Goal: Transaction & Acquisition: Purchase product/service

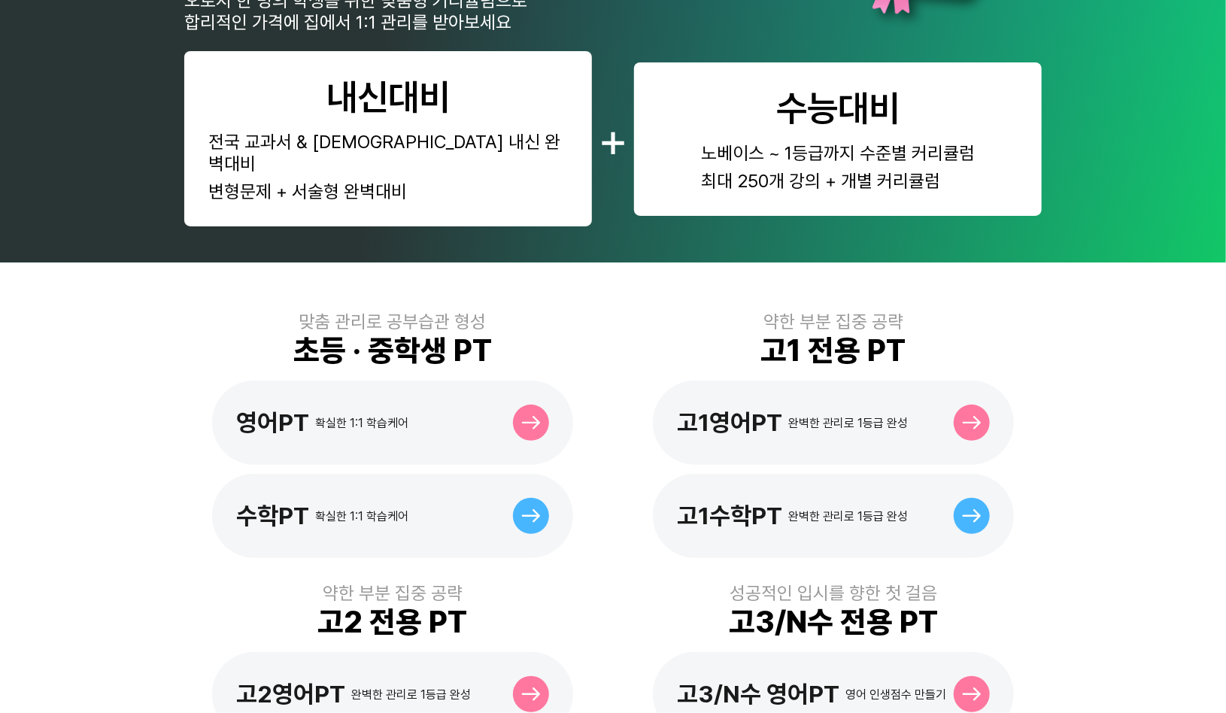
scroll to position [226, 0]
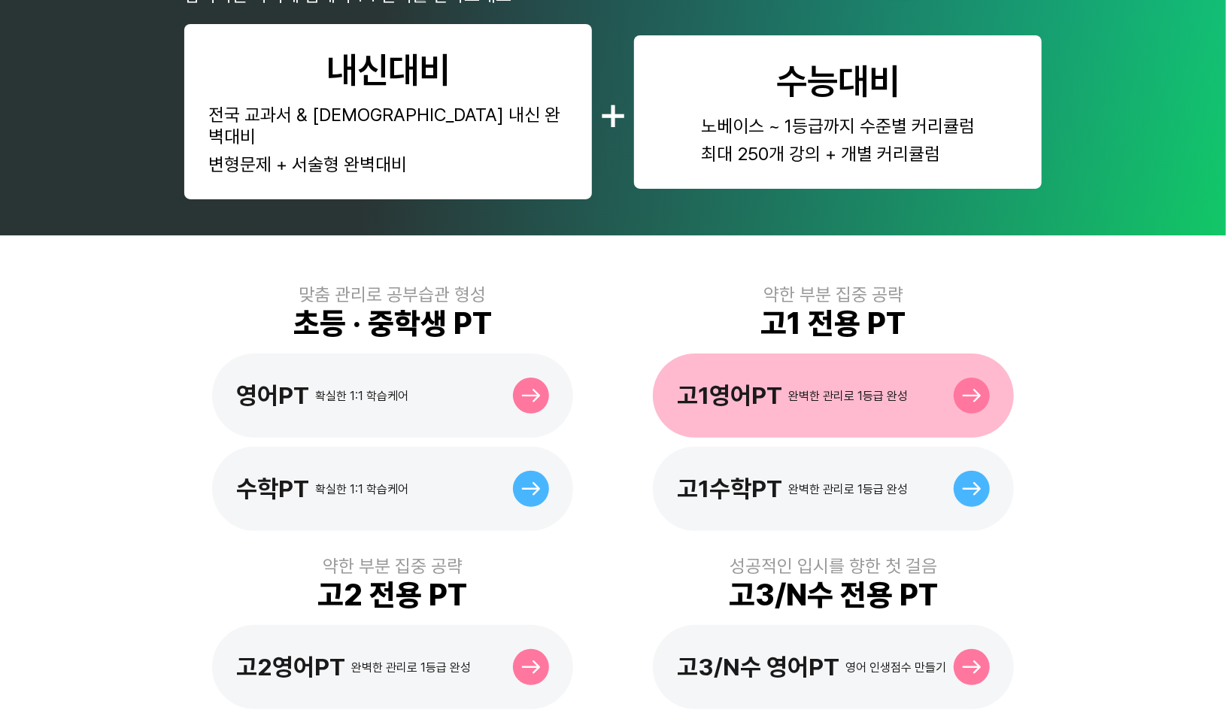
click at [722, 355] on div "고1영어PT 완벽한 관리로 1등급 완성" at bounding box center [833, 395] width 361 height 84
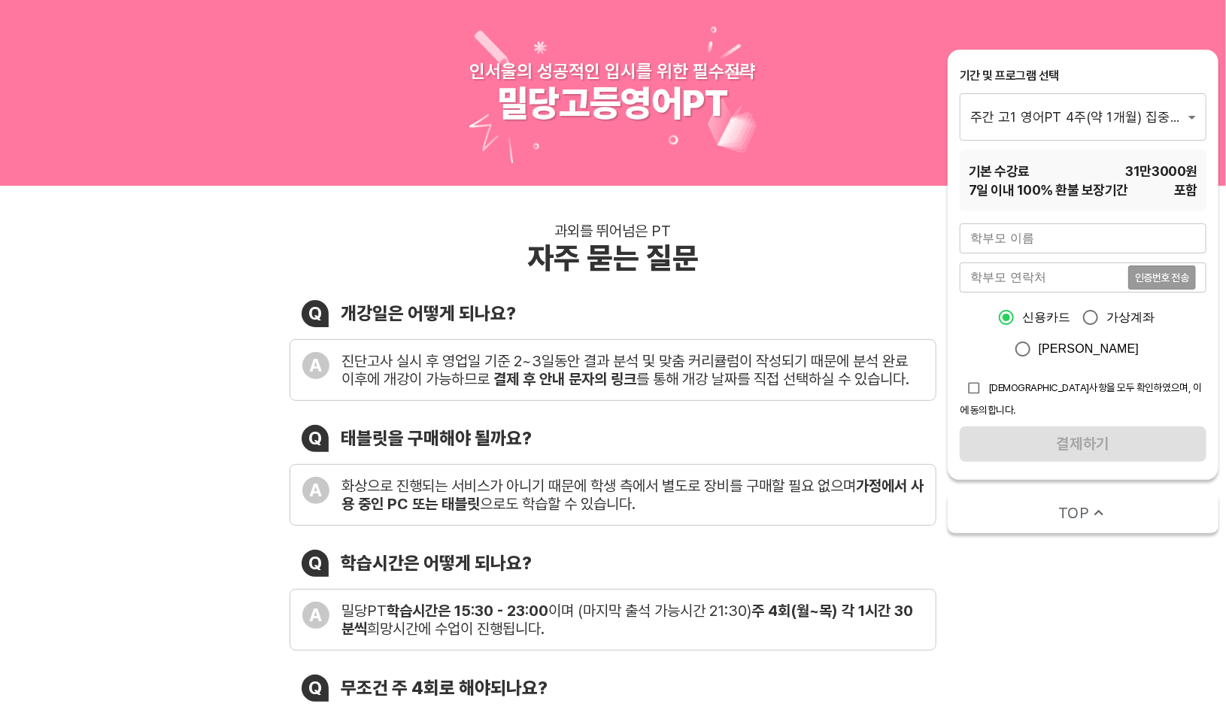
click at [1028, 227] on input "text" at bounding box center [1083, 238] width 247 height 30
type input "테스트"
click at [1030, 274] on input "tel" at bounding box center [1044, 277] width 168 height 30
type input "01076418513"
click at [1179, 280] on span "인증번호 전송" at bounding box center [1162, 277] width 54 height 11
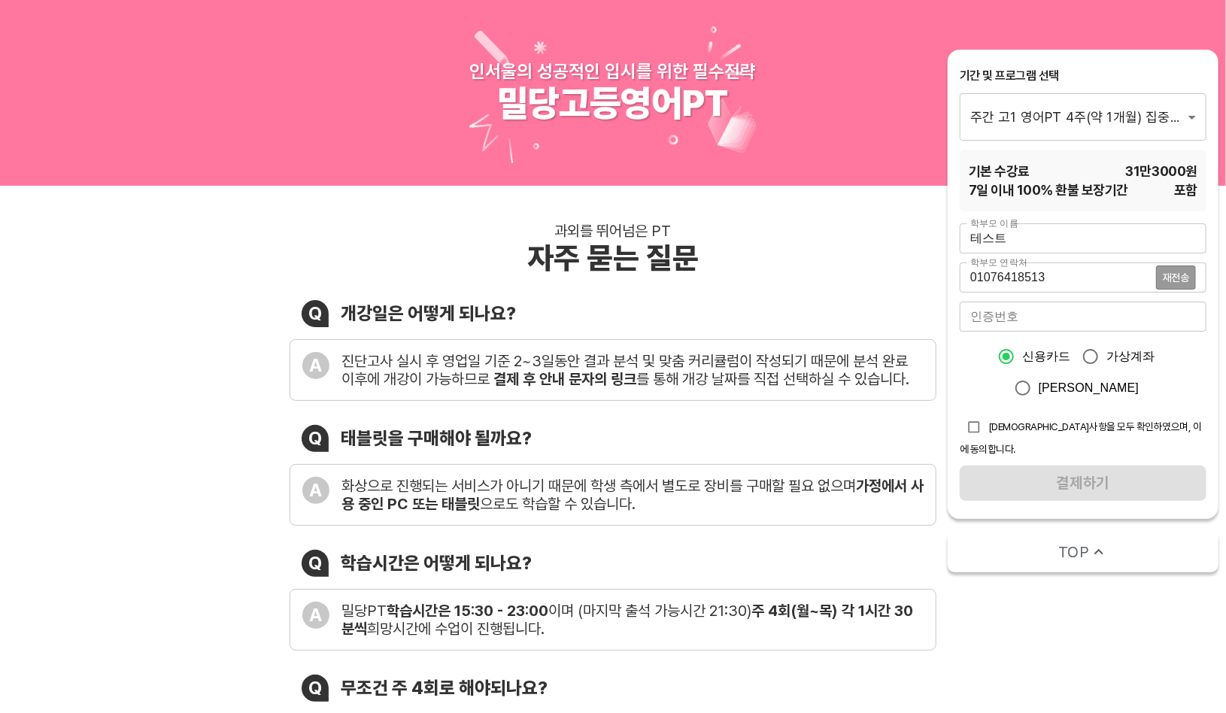
click at [1086, 320] on input "number" at bounding box center [1083, 317] width 247 height 30
type input "5246"
click at [972, 428] on input "checkbox" at bounding box center [974, 427] width 29 height 29
checkbox input "true"
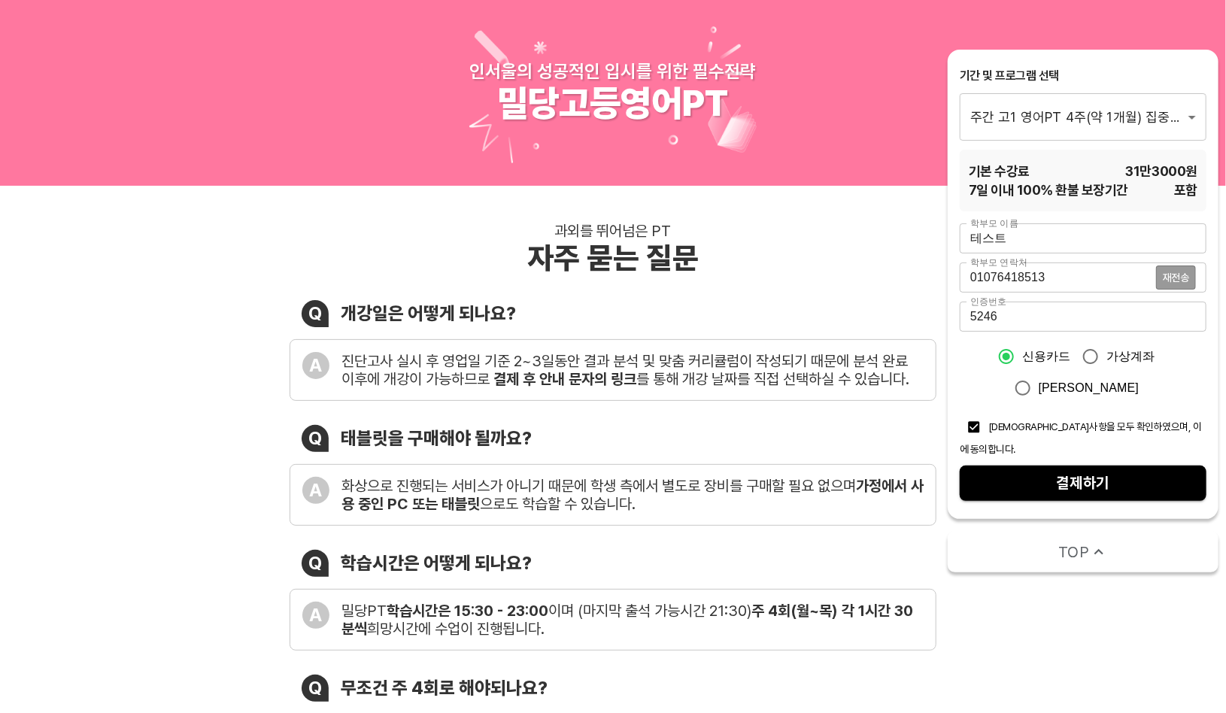
click at [1011, 470] on span "결제하기" at bounding box center [1083, 483] width 223 height 26
drag, startPoint x: 1017, startPoint y: 244, endPoint x: 818, endPoint y: 241, distance: 198.5
type input "r"
type input "김 주"
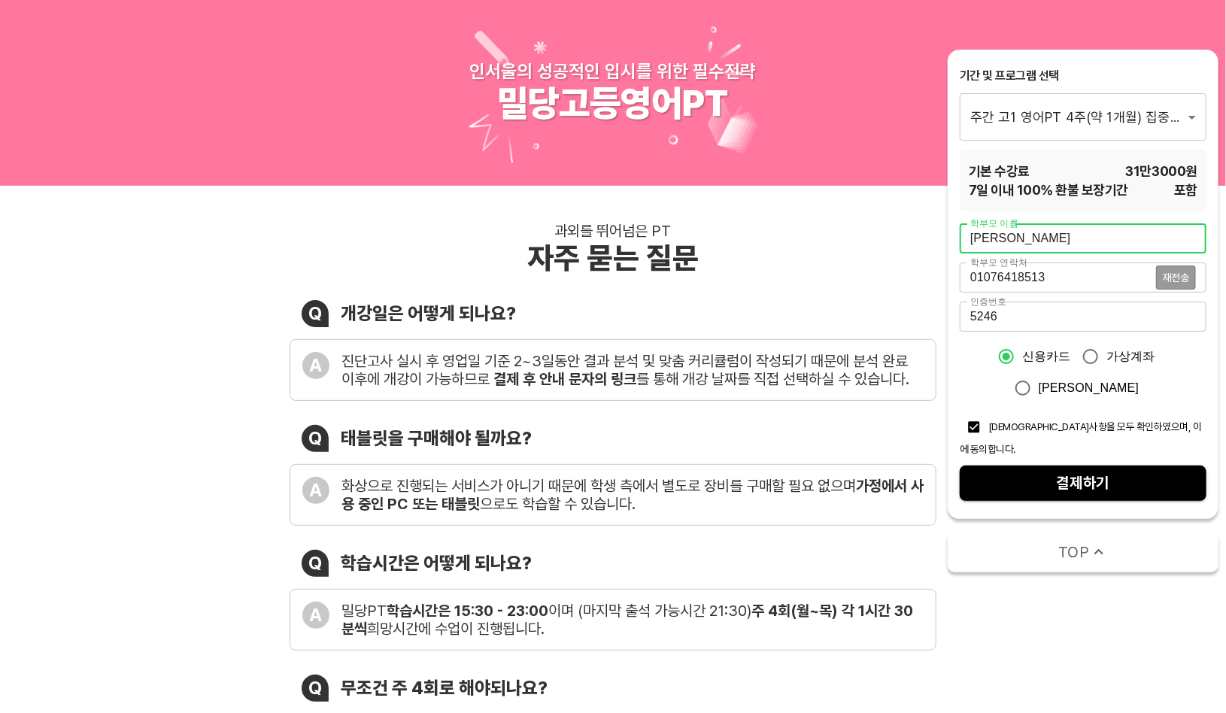
click at [1077, 274] on input "01076418513" at bounding box center [1058, 277] width 196 height 30
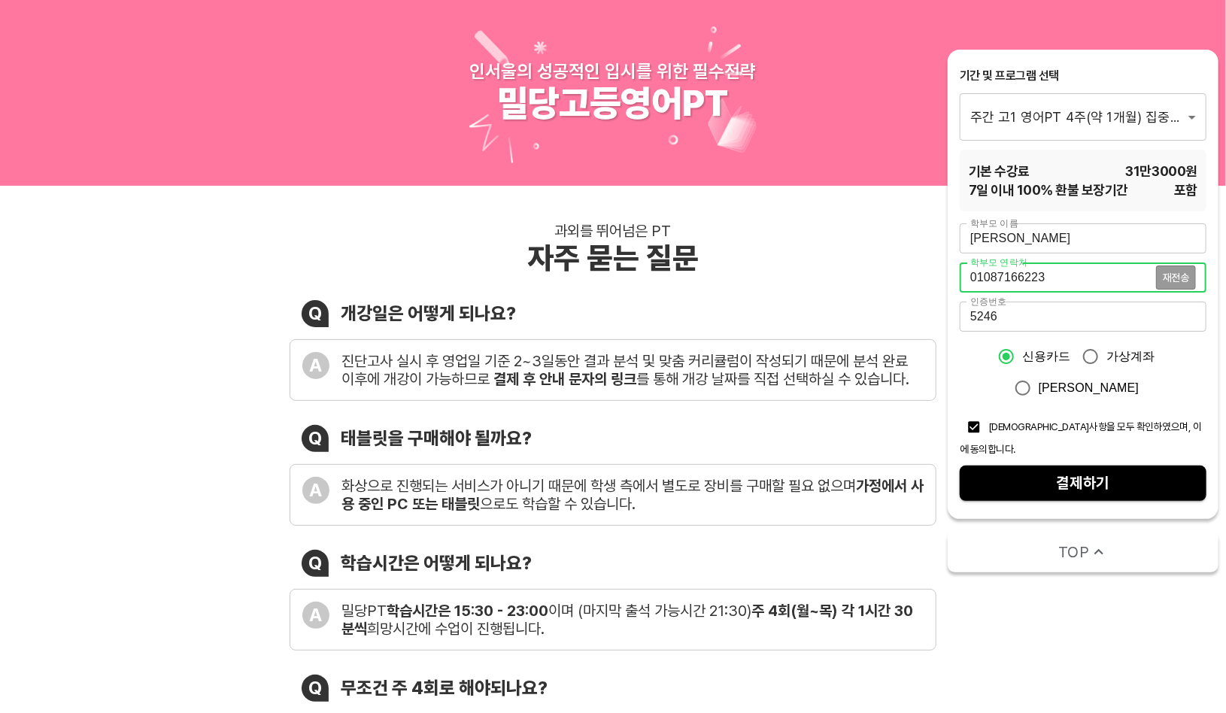
type input "01087166223"
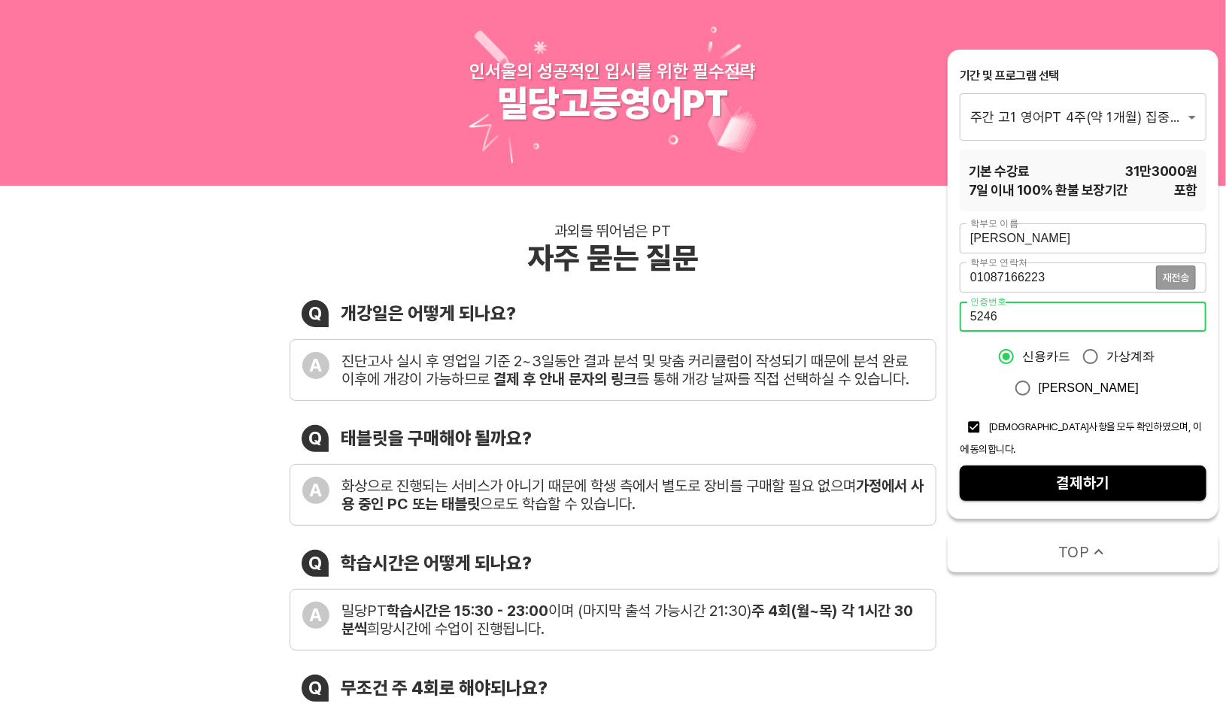
drag, startPoint x: 866, startPoint y: 317, endPoint x: 823, endPoint y: 316, distance: 42.1
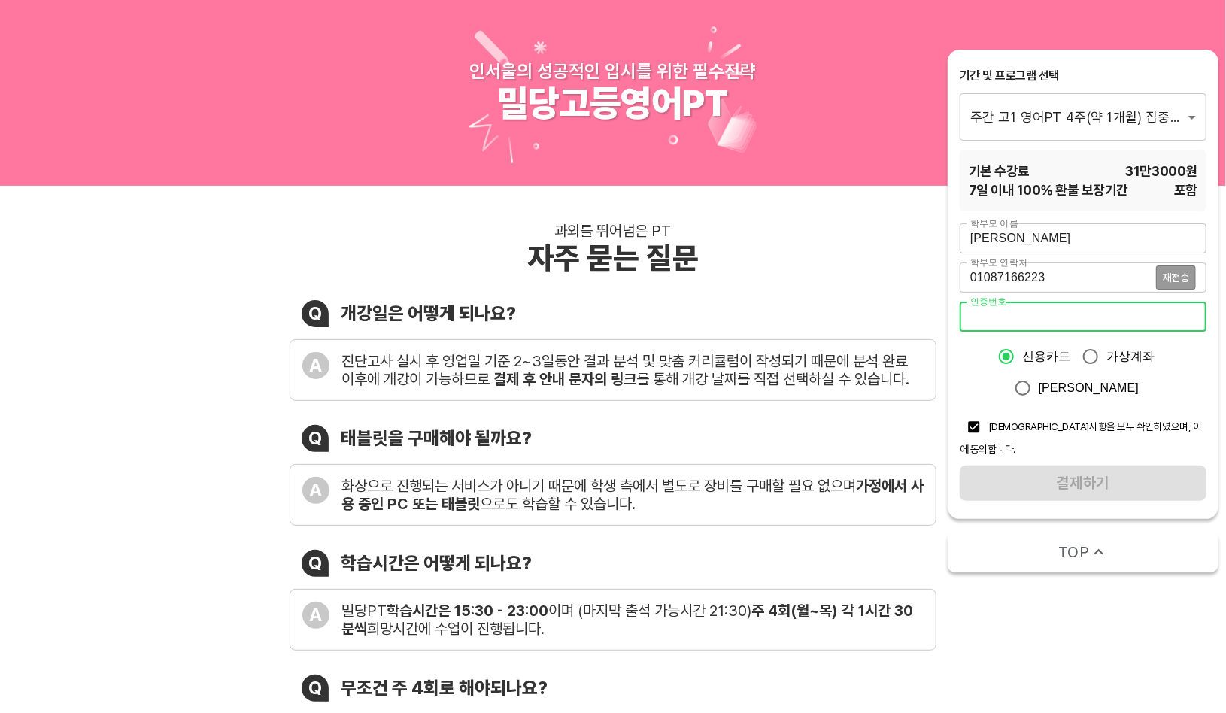
click at [1133, 662] on div "과외를 뛰어넘은 PT 자주 묻는 질문 Q 개강일은 어떻게 되나요? A 진단고사 실시 후 영업일 기준 2~3일동안 결과 분석 및 맞춤 커리큘럼이…" at bounding box center [613, 570] width 1226 height 769
drag, startPoint x: 1077, startPoint y: 278, endPoint x: 1068, endPoint y: 277, distance: 9.1
click at [1068, 277] on input "01087166223" at bounding box center [1058, 277] width 196 height 30
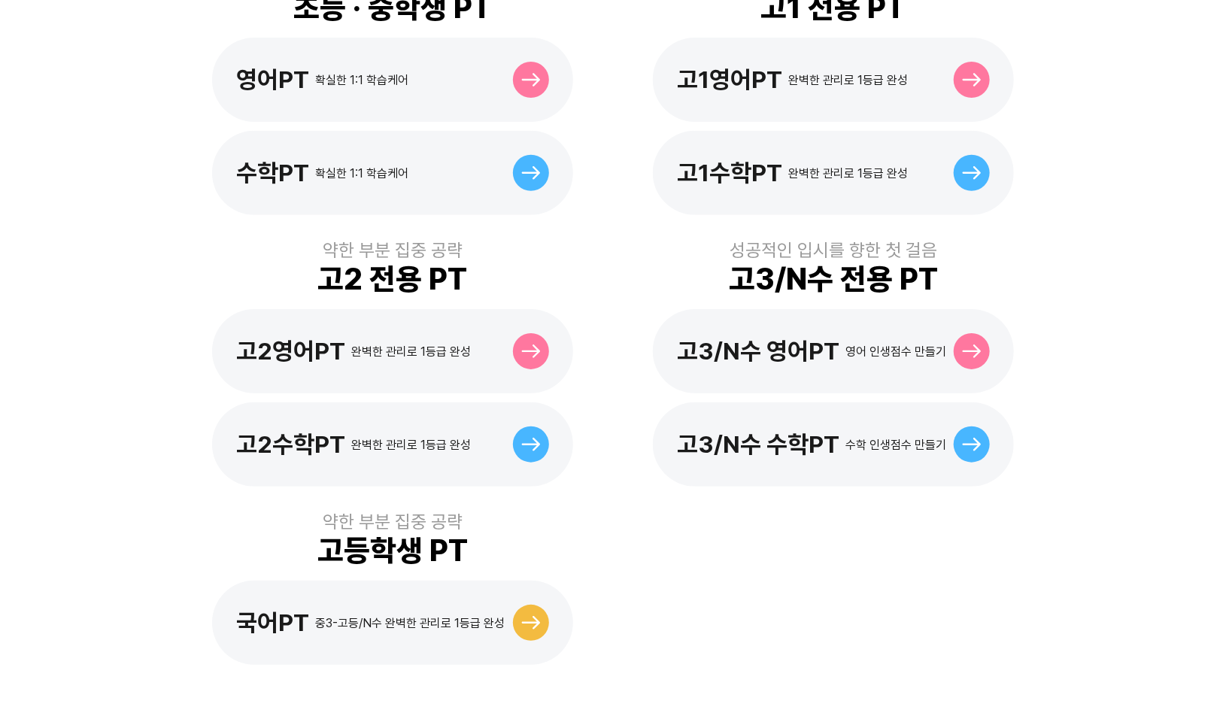
scroll to position [451, 0]
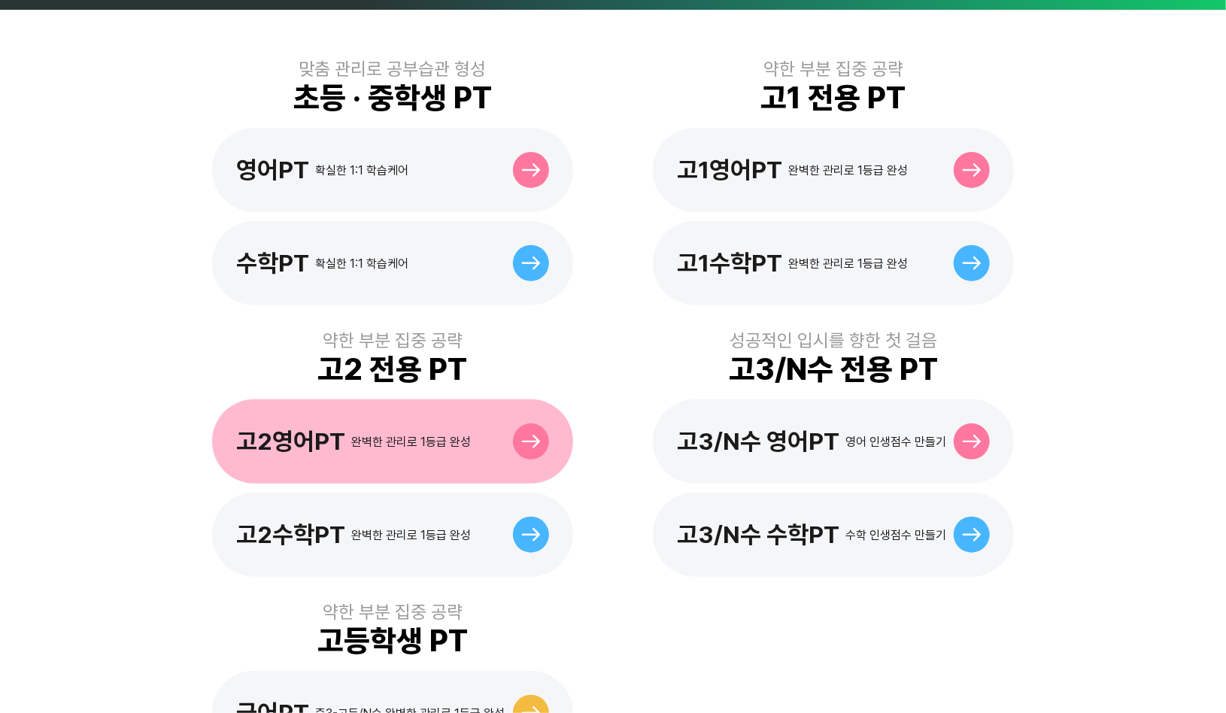
click at [391, 435] on div "완벽한 관리로 1등급 완성" at bounding box center [411, 442] width 120 height 14
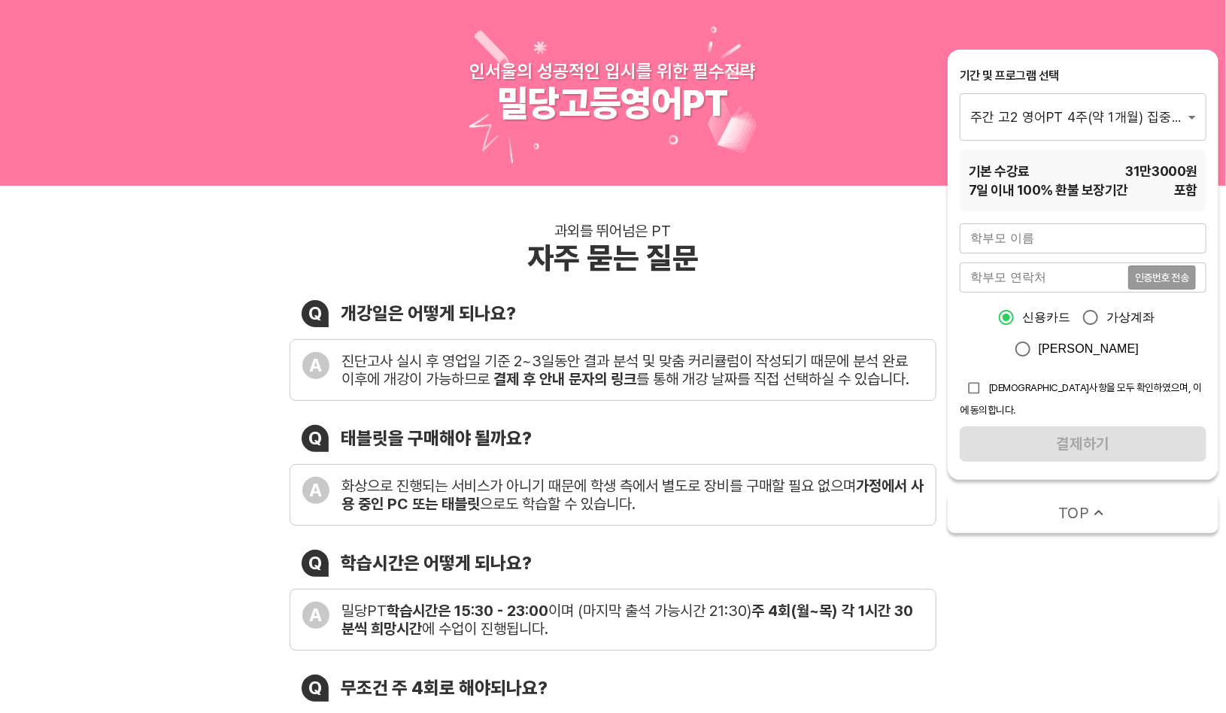
click at [1022, 243] on input "text" at bounding box center [1083, 238] width 247 height 30
type input "r"
type input "[PERSON_NAME]"
paste input "01087166223"
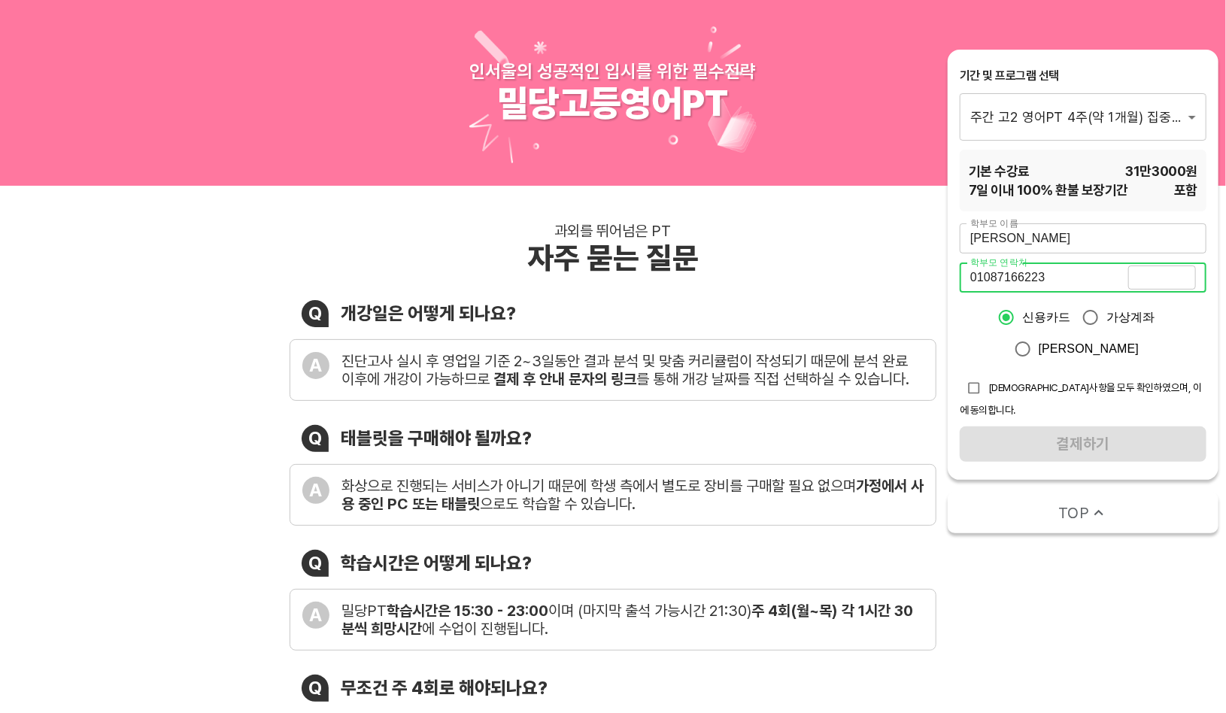
type input "01087166223"
click at [1160, 274] on span "인증번호 전송" at bounding box center [1162, 277] width 54 height 11
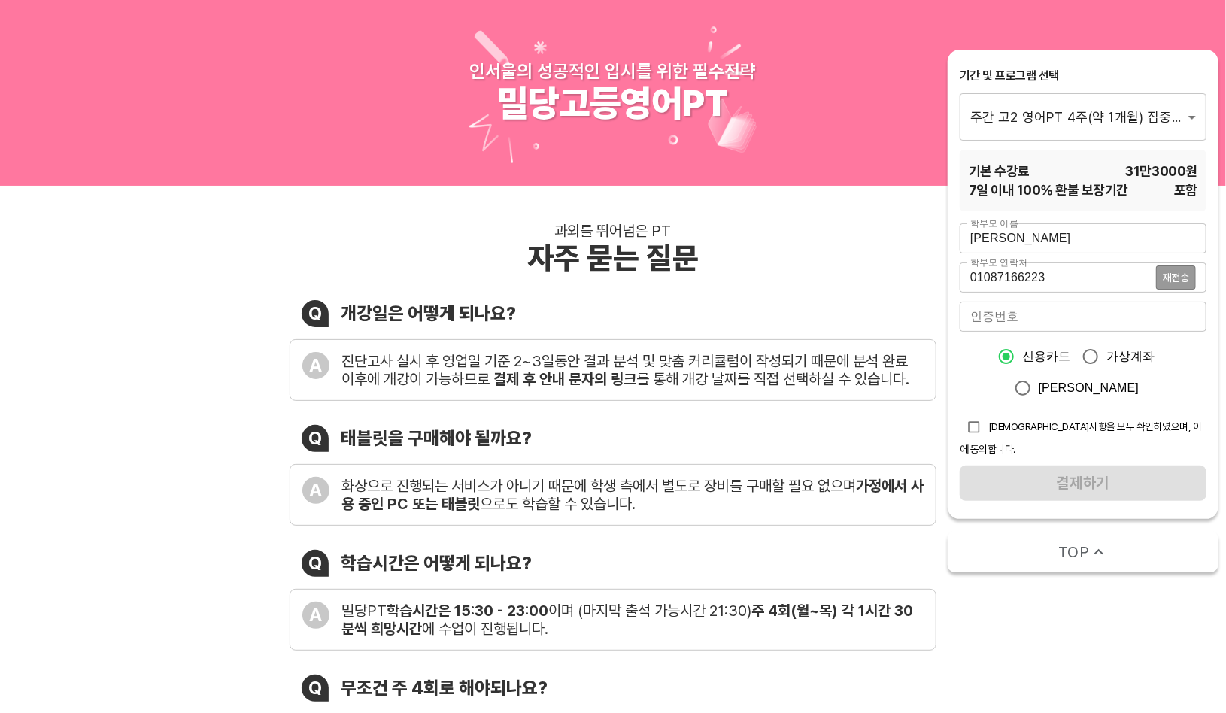
click at [769, 278] on div "과외를 뛰어넘은 PT 자주 묻는 질문 Q 개강일은 어떻게 되나요? A 진단고사 실시 후 영업일 기준 2~3일동안 결과 분석 및 맞춤 커리큘럼이…" at bounding box center [613, 570] width 647 height 696
click at [870, 296] on div "과외를 뛰어넘은 PT 자주 묻는 질문 Q 개강일은 어떻게 되나요? A 진단고사 실시 후 영업일 기준 2~3일동안 결과 분석 및 맞춤 커리큘럼이…" at bounding box center [613, 570] width 647 height 696
click at [1006, 320] on input "number" at bounding box center [1083, 317] width 247 height 30
click at [854, 277] on div "과외를 뛰어넘은 PT 자주 묻는 질문 Q 개강일은 어떻게 되나요? A 진단고사 실시 후 영업일 기준 2~3일동안 결과 분석 및 맞춤 커리큘럼이…" at bounding box center [613, 570] width 647 height 696
click at [1176, 278] on span "재전송" at bounding box center [1176, 277] width 26 height 11
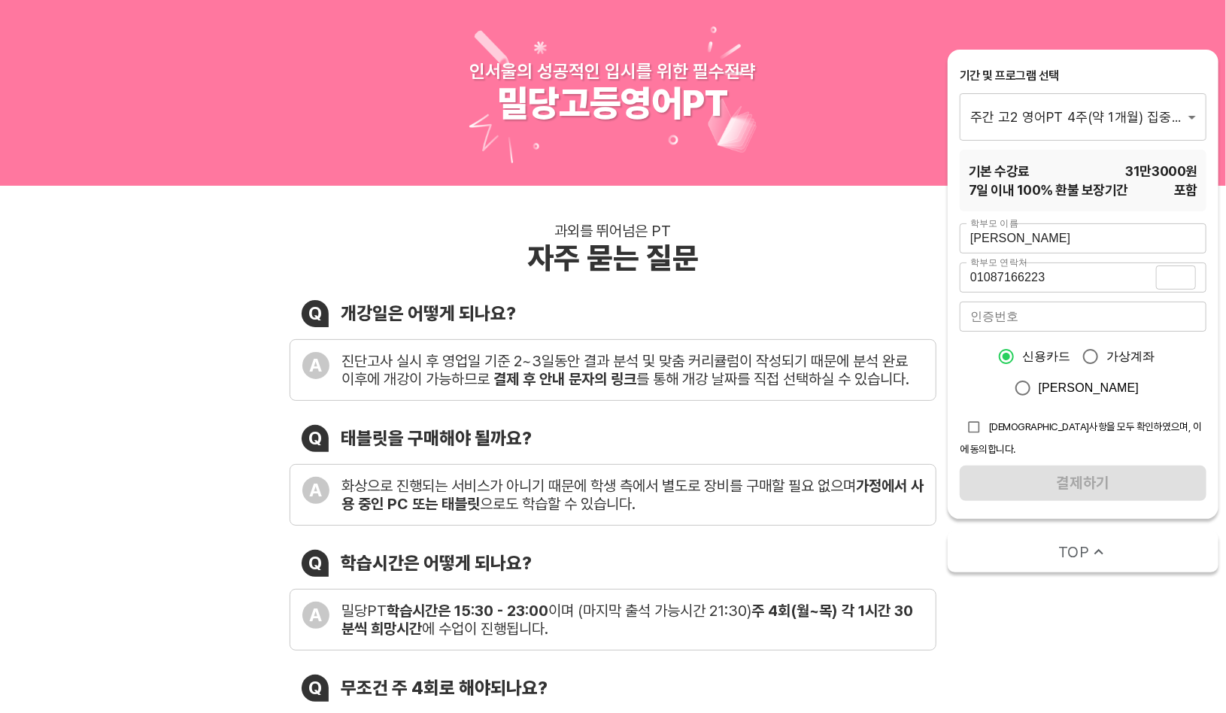
click at [1170, 281] on span "재전송" at bounding box center [1176, 277] width 26 height 11
click at [822, 277] on div "과외를 뛰어넘은 PT 자주 묻는 질문 Q 개강일은 어떻게 되나요? A 진단고사 실시 후 영업일 기준 2~3일동안 결과 분석 및 맞춤 커리큘럼이…" at bounding box center [613, 570] width 647 height 696
click at [1039, 329] on input "number" at bounding box center [1083, 317] width 247 height 30
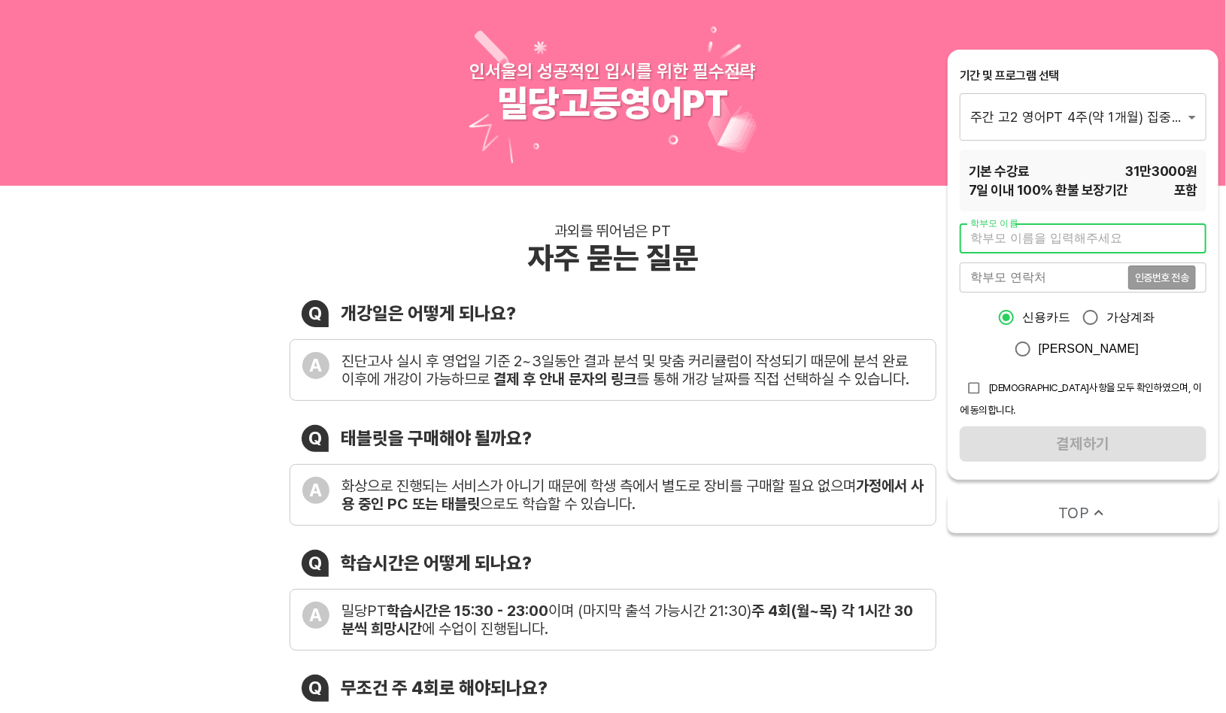
click at [984, 244] on input "text" at bounding box center [1083, 238] width 247 height 30
type input "r"
type input "김 주"
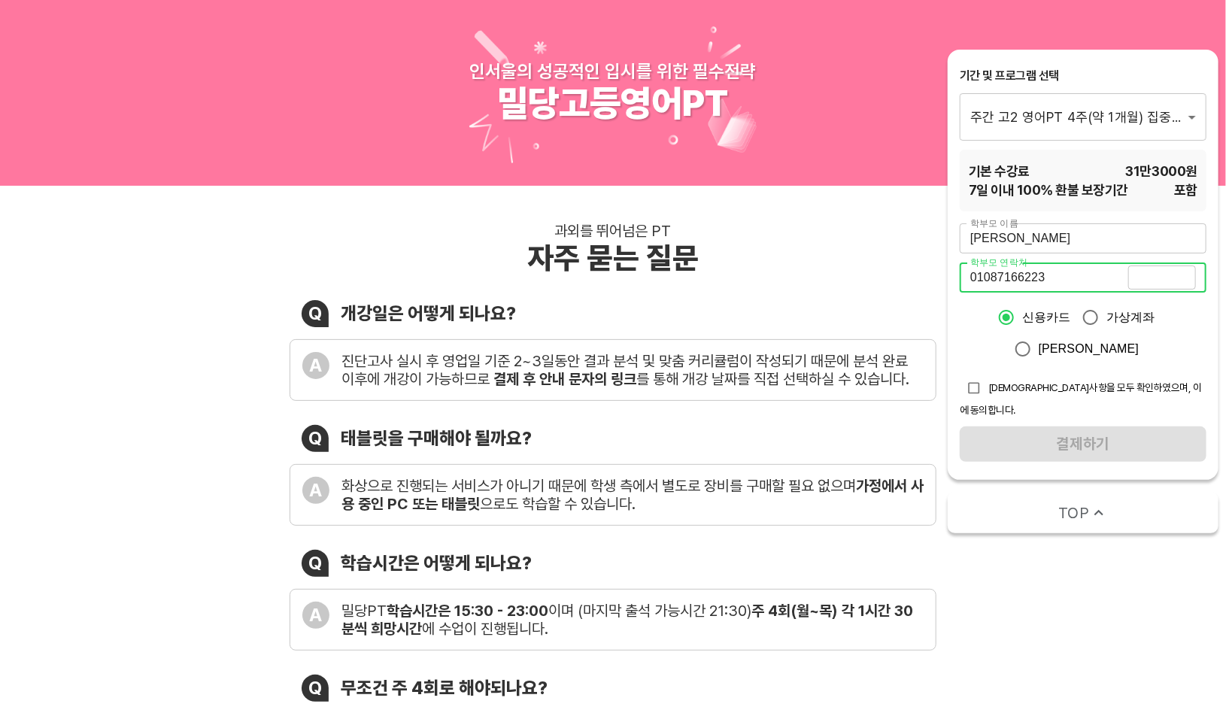
click at [1163, 277] on span "인증번호 전송" at bounding box center [1162, 277] width 54 height 11
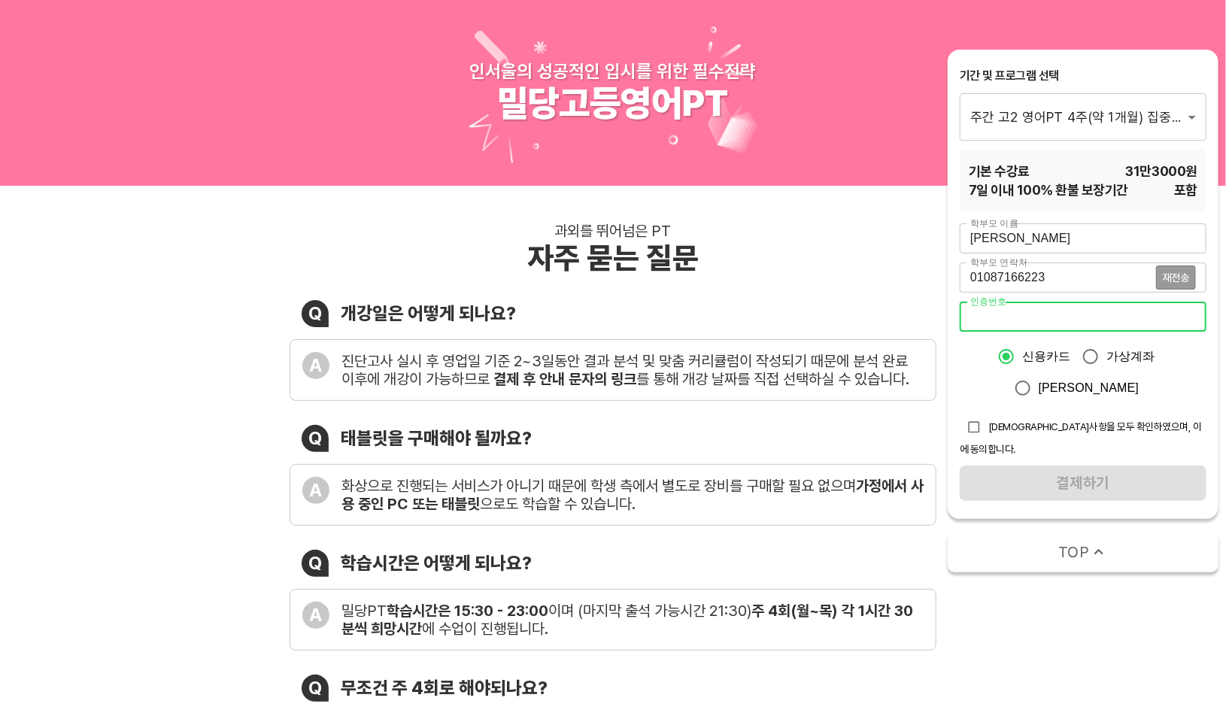
click at [1060, 320] on input "number" at bounding box center [1083, 317] width 247 height 30
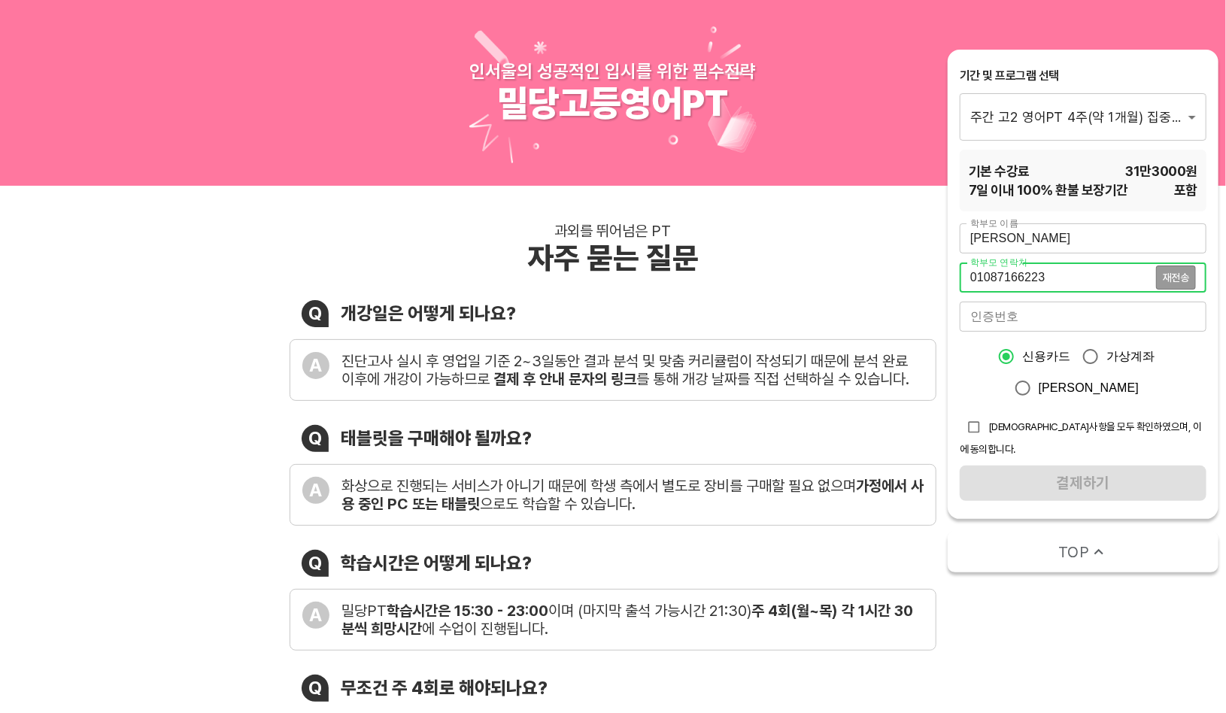
click at [1092, 273] on input "01087166223" at bounding box center [1058, 277] width 196 height 30
drag, startPoint x: 1040, startPoint y: 276, endPoint x: 936, endPoint y: 276, distance: 103.8
drag, startPoint x: 1038, startPoint y: 284, endPoint x: 1059, endPoint y: 279, distance: 21.5
click at [1039, 284] on input "01087166223" at bounding box center [1058, 277] width 196 height 30
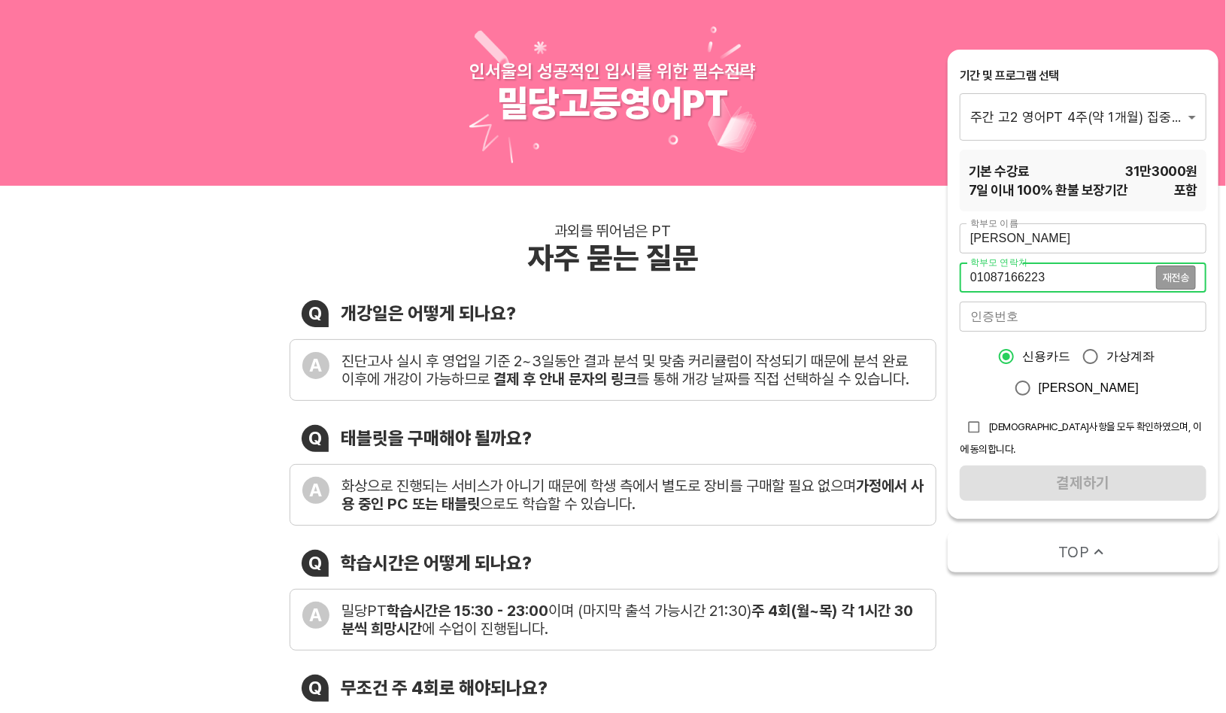
click at [1110, 275] on input "01087166223" at bounding box center [1058, 277] width 196 height 30
drag, startPoint x: 1023, startPoint y: 277, endPoint x: 790, endPoint y: 279, distance: 233.1
type input "01076418513"
click at [1178, 274] on span "재전송" at bounding box center [1176, 277] width 26 height 11
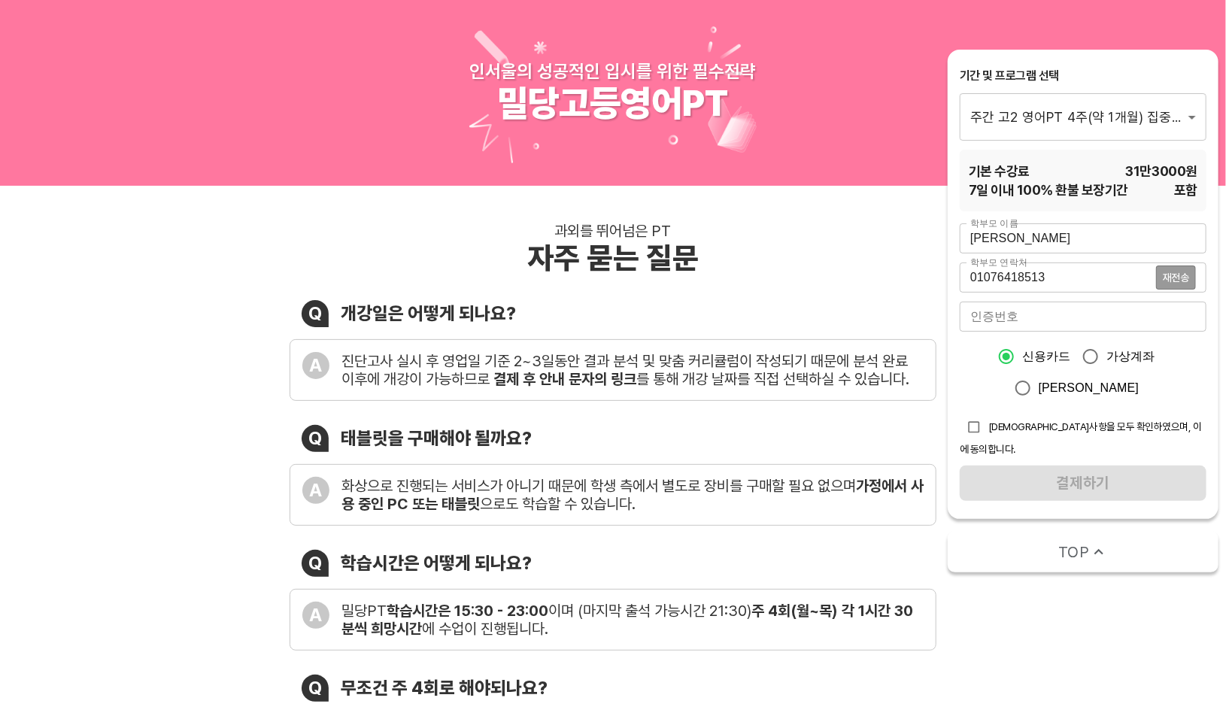
click at [1095, 317] on input "number" at bounding box center [1083, 317] width 247 height 30
type input "1274"
click at [966, 428] on input "checkbox" at bounding box center [974, 427] width 29 height 29
checkbox input "true"
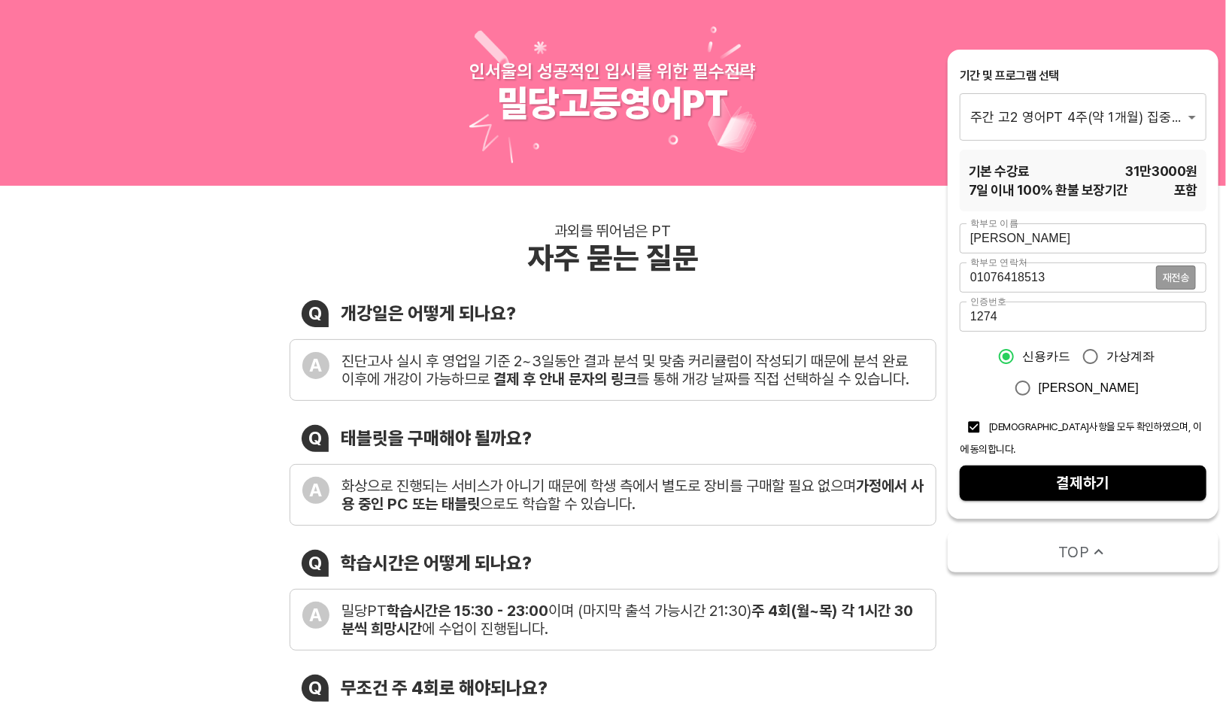
click at [1030, 470] on span "결제하기" at bounding box center [1083, 483] width 223 height 26
click at [1085, 353] on input "가상계좌" at bounding box center [1091, 357] width 32 height 32
radio input "true"
click at [1119, 284] on input "01076418513" at bounding box center [1058, 277] width 196 height 30
drag, startPoint x: 1025, startPoint y: 280, endPoint x: 992, endPoint y: 278, distance: 33.1
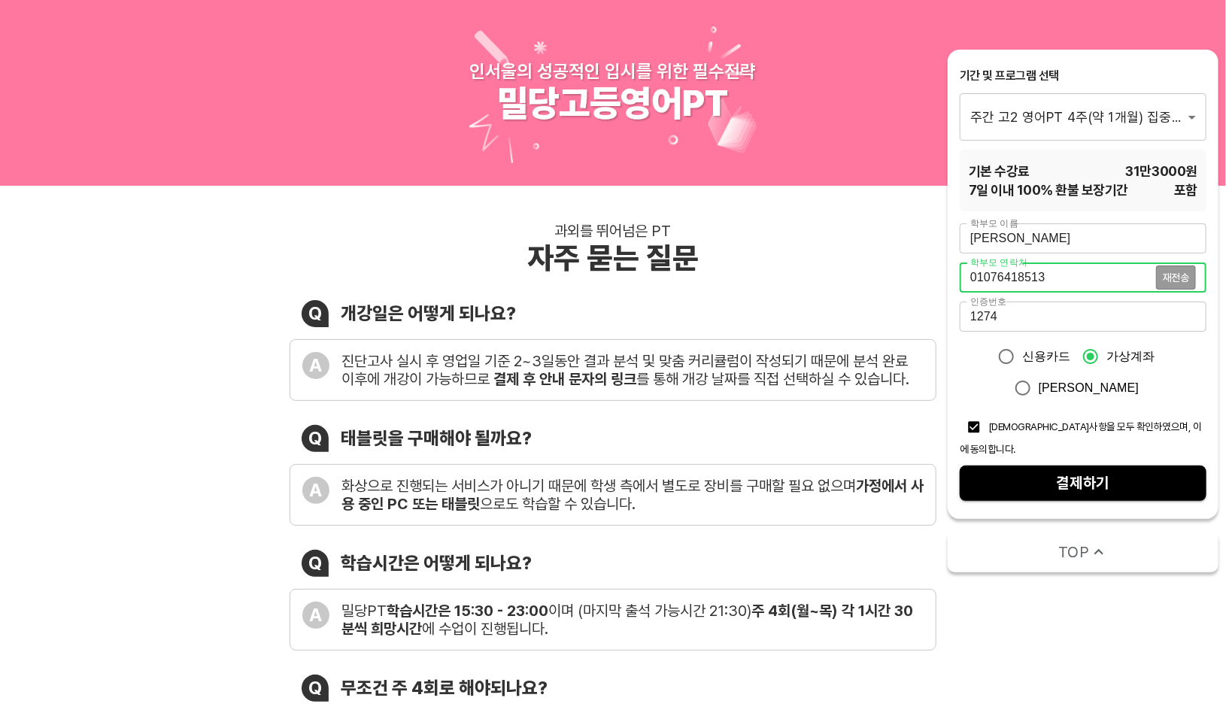
click at [992, 278] on input "01076418513" at bounding box center [1058, 277] width 196 height 30
click at [1109, 274] on input "01076418513" at bounding box center [1058, 277] width 196 height 30
drag, startPoint x: 1059, startPoint y: 271, endPoint x: 991, endPoint y: 274, distance: 67.7
click at [991, 274] on input "01076418513" at bounding box center [1058, 277] width 196 height 30
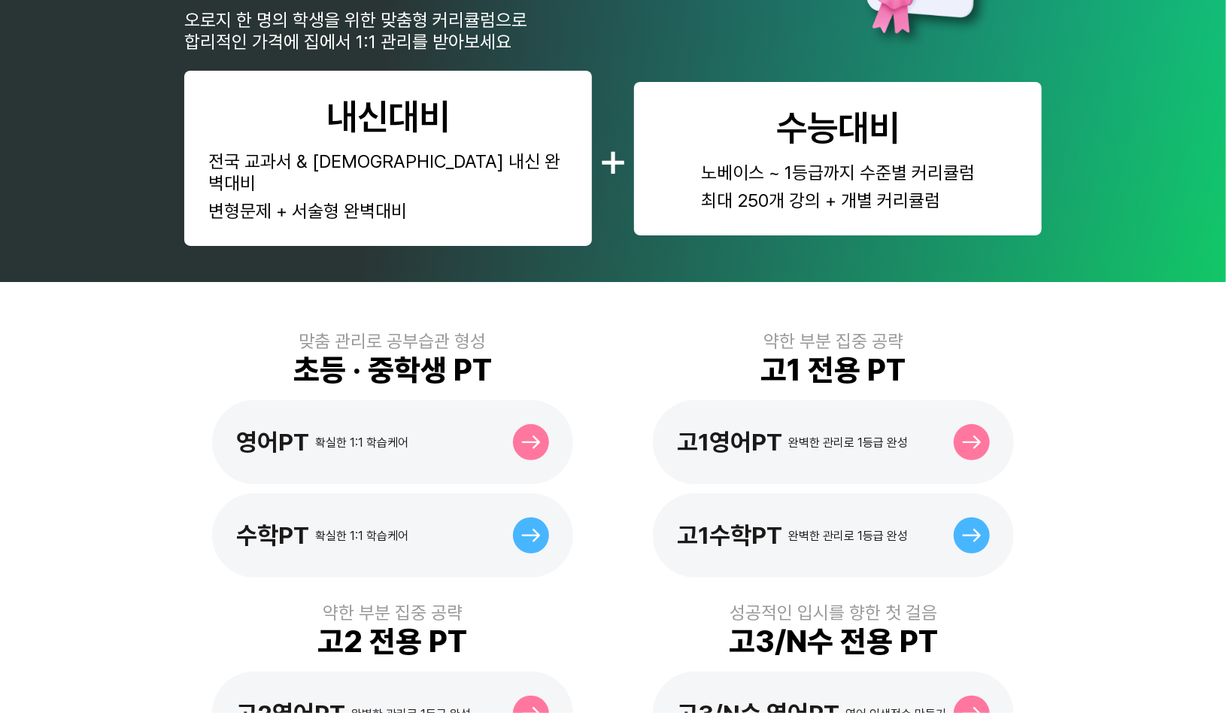
scroll to position [376, 0]
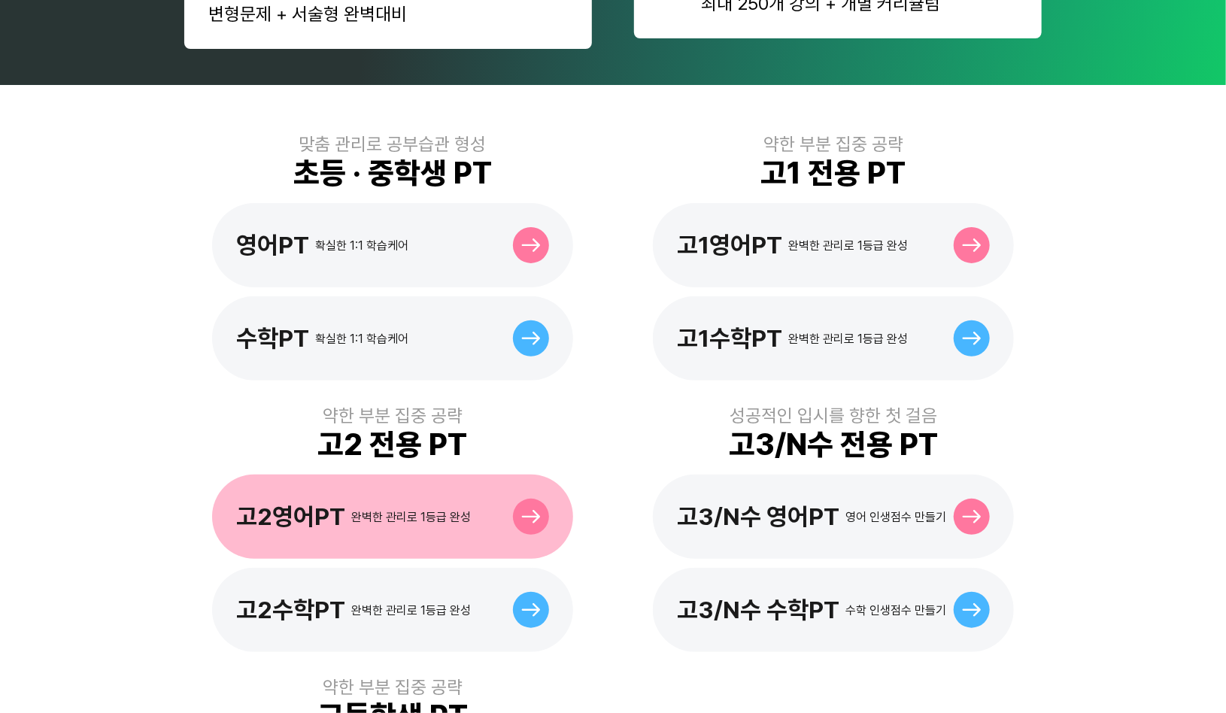
click at [294, 506] on div "고2영어PT 완벽한 관리로 1등급 완성" at bounding box center [392, 517] width 361 height 84
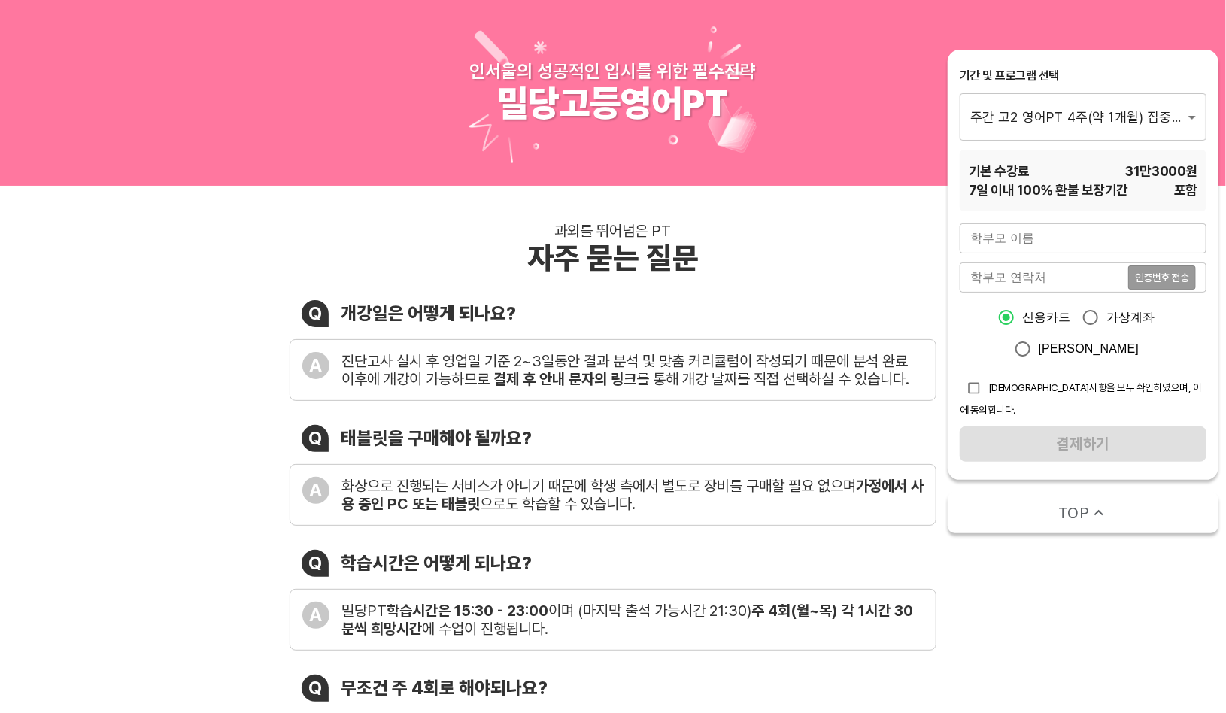
click at [1025, 237] on input "text" at bounding box center [1083, 238] width 247 height 30
type input "r"
type input "[PERSON_NAME]"
